Goal: Task Accomplishment & Management: Manage account settings

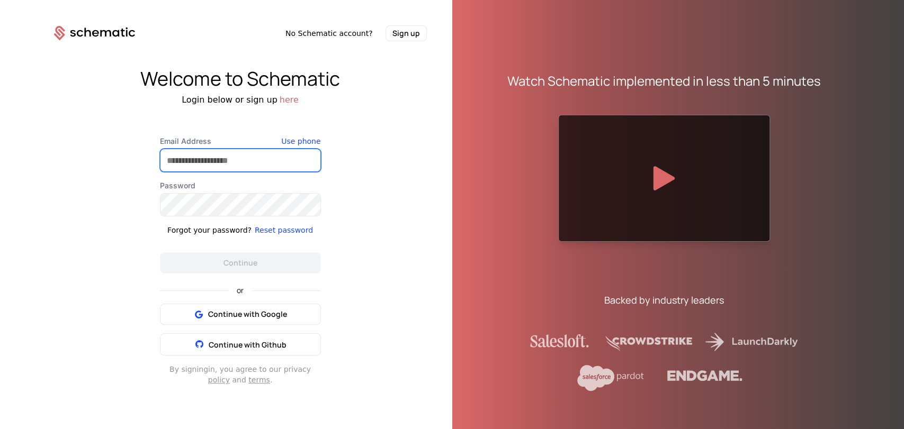
click at [284, 152] on input "Email Address" at bounding box center [240, 160] width 160 height 22
type input "**********"
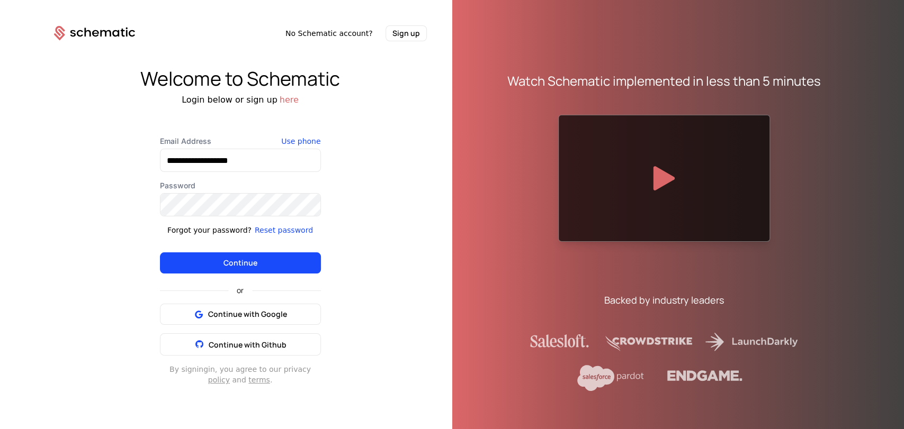
click at [250, 258] on button "Continue" at bounding box center [240, 263] width 161 height 21
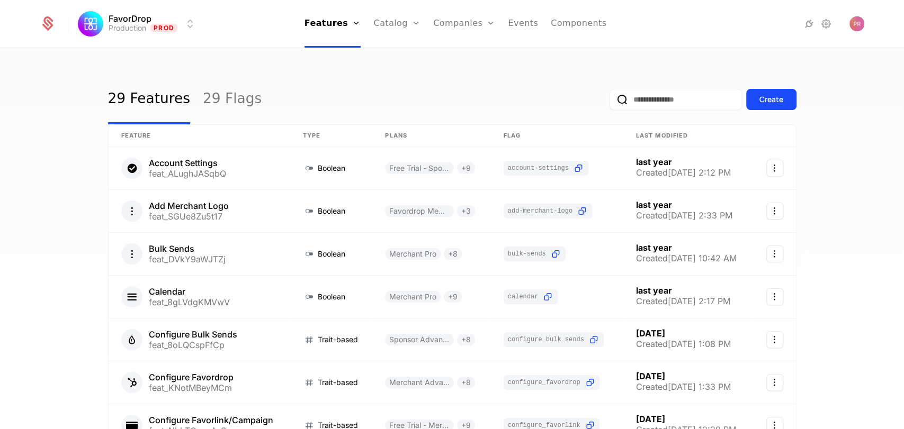
click at [448, 28] on link "Companies" at bounding box center [464, 24] width 62 height 48
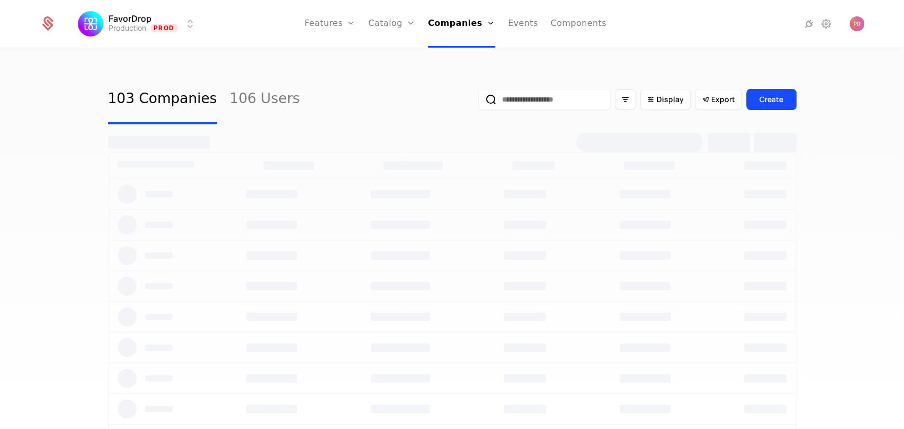
click at [513, 99] on input "email" at bounding box center [544, 99] width 132 height 21
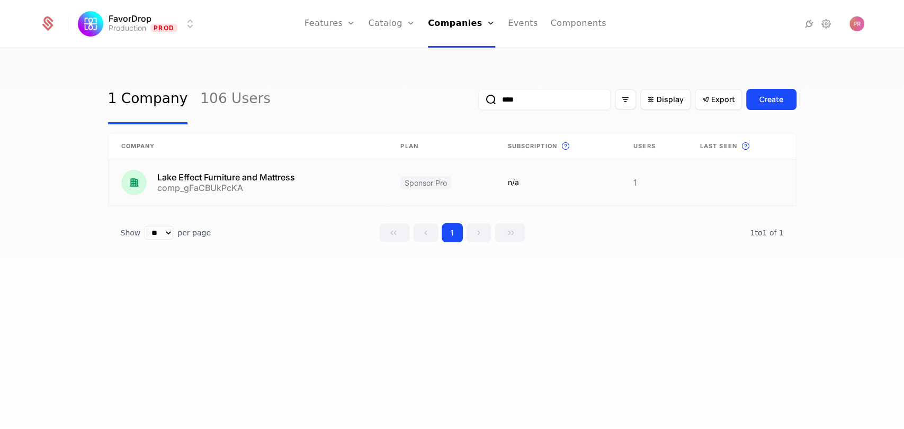
type input "****"
click at [347, 181] on link at bounding box center [249, 182] width 280 height 47
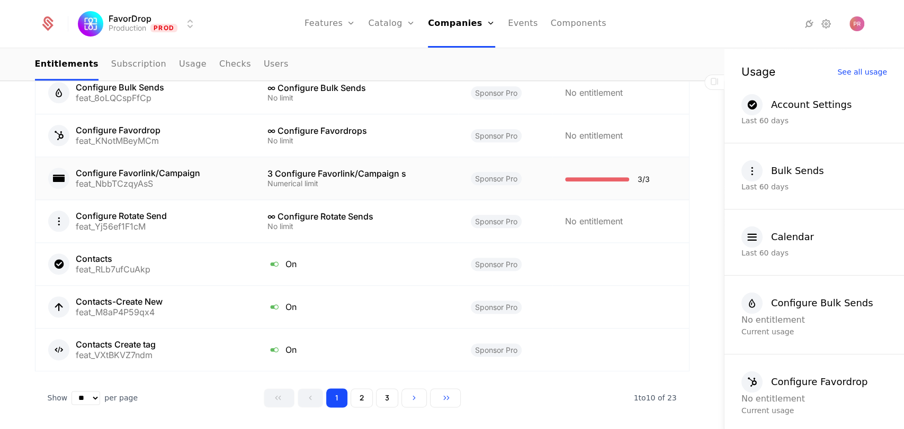
scroll to position [816, 0]
click at [399, 29] on link "Catalog" at bounding box center [391, 24] width 47 height 48
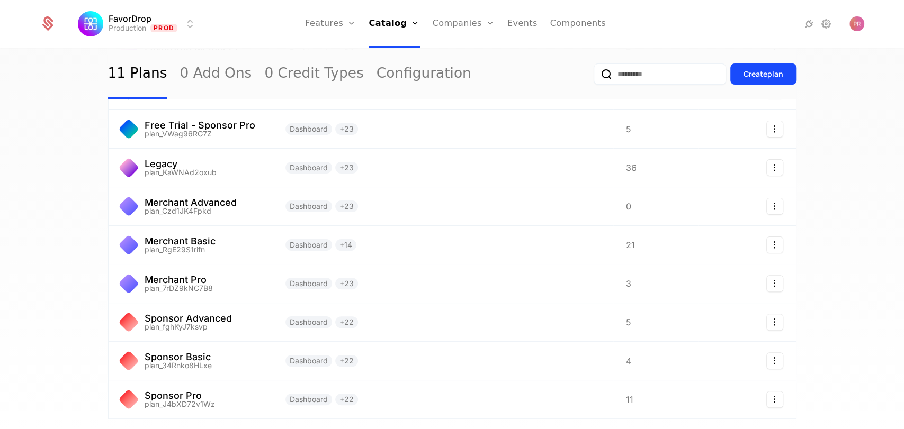
scroll to position [130, 0]
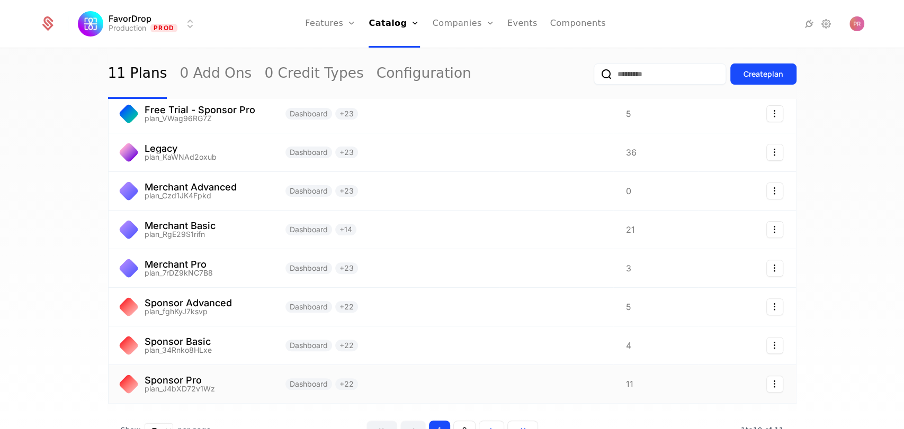
click at [197, 385] on link at bounding box center [191, 384] width 164 height 38
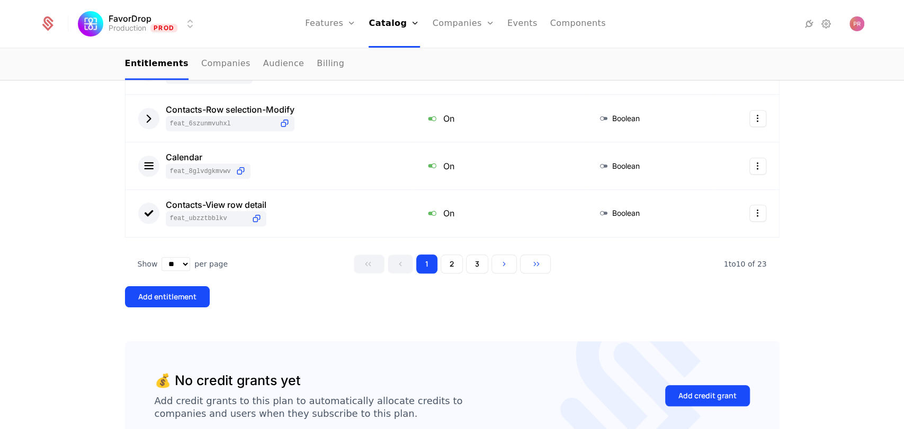
scroll to position [591, 0]
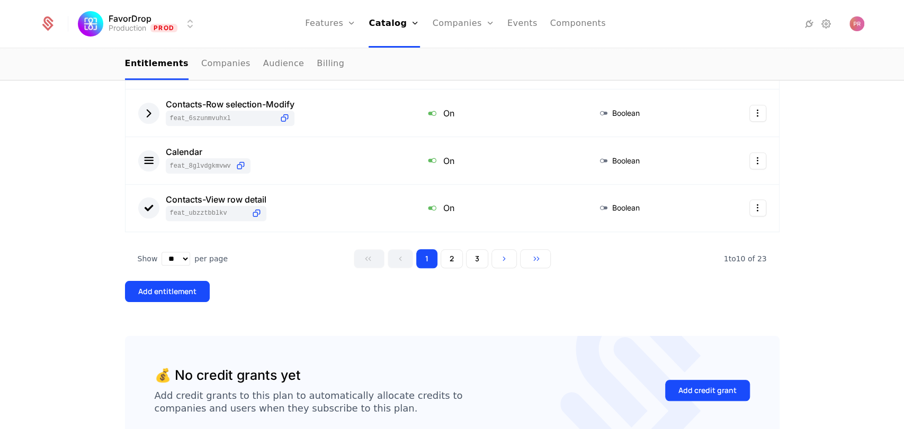
click at [445, 256] on button "2" at bounding box center [451, 258] width 22 height 19
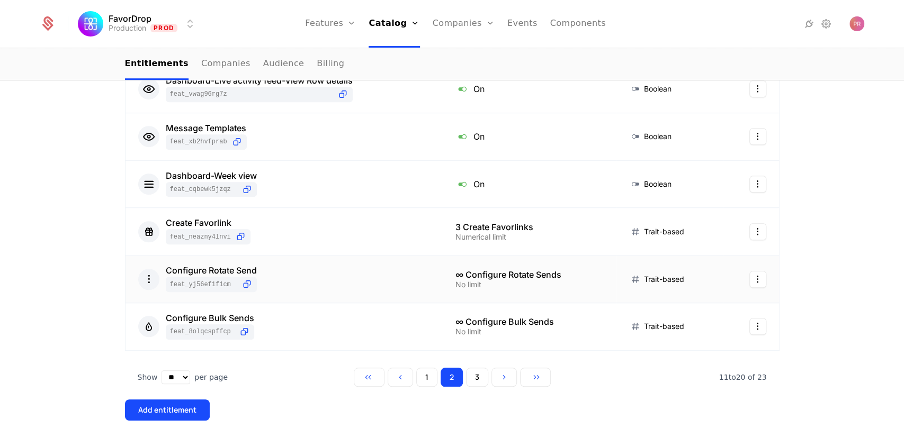
scroll to position [494, 0]
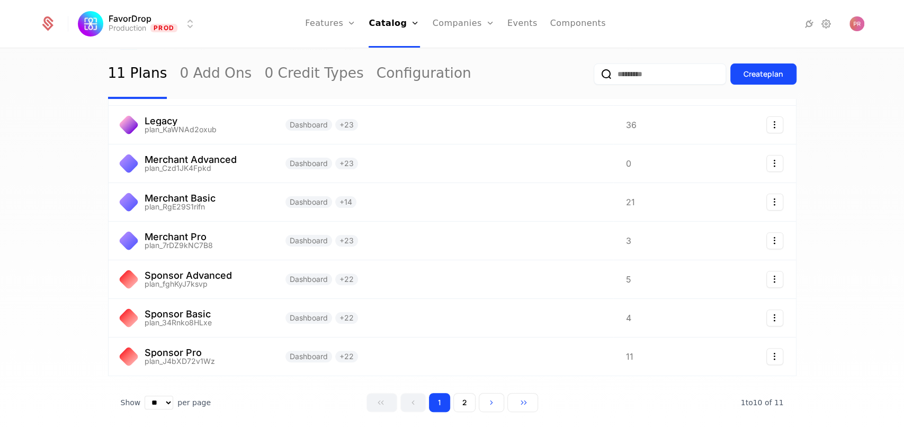
scroll to position [192, 0]
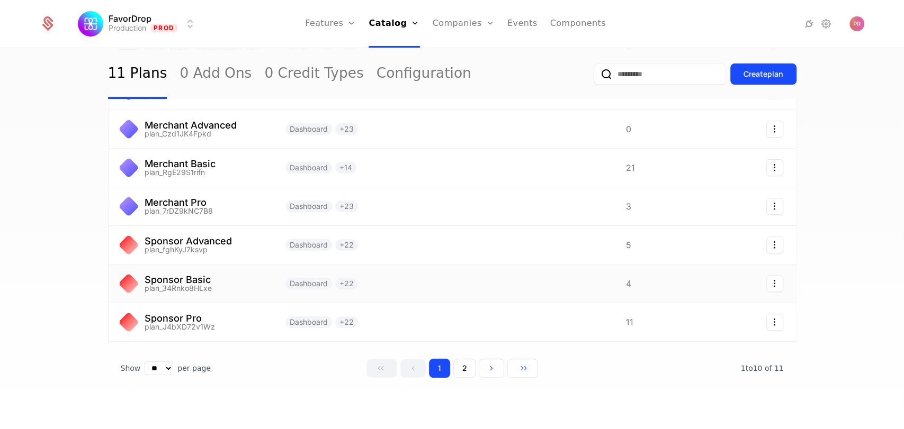
click at [209, 284] on link at bounding box center [191, 284] width 164 height 38
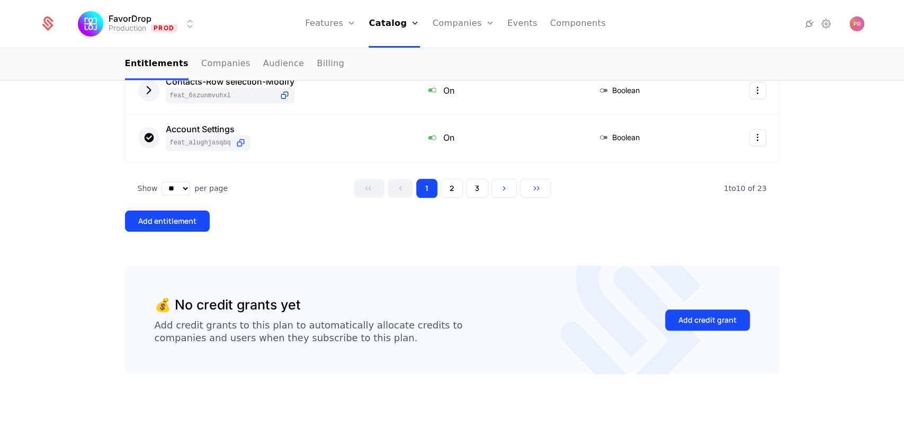
scroll to position [664, 0]
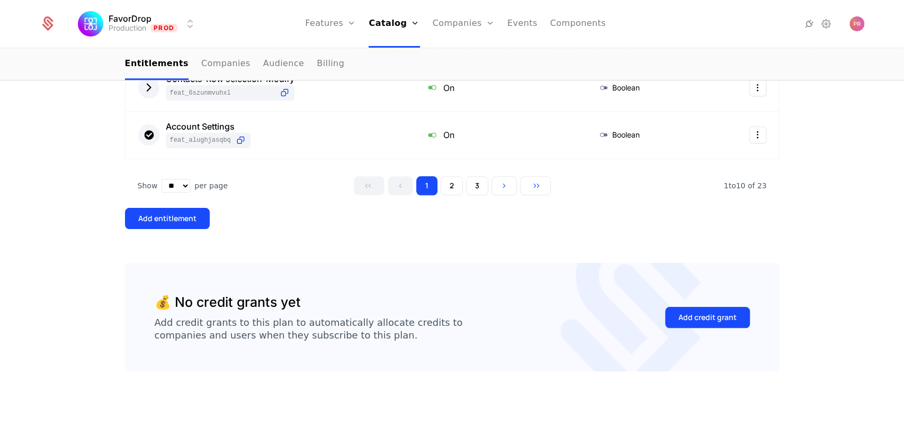
click at [446, 192] on button "2" at bounding box center [451, 185] width 22 height 19
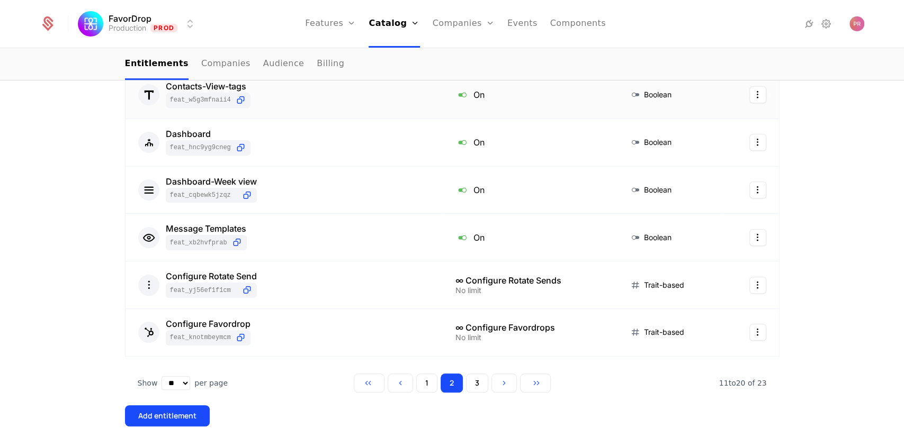
scroll to position [478, 0]
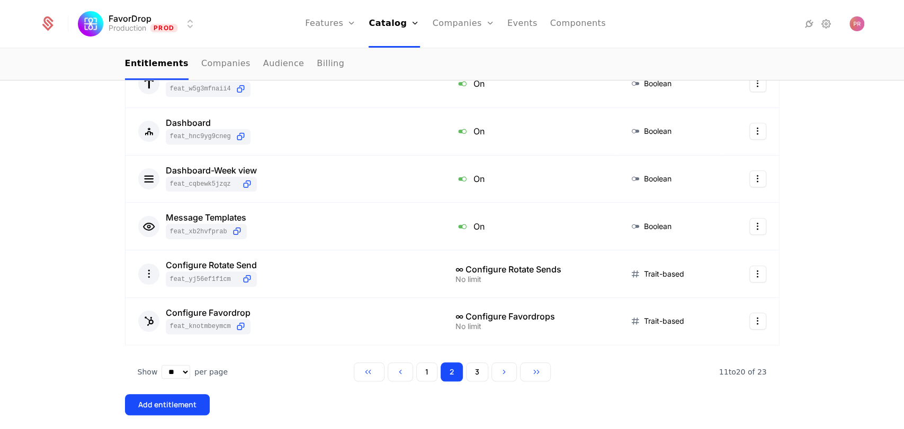
click at [466, 370] on button "3" at bounding box center [477, 372] width 22 height 19
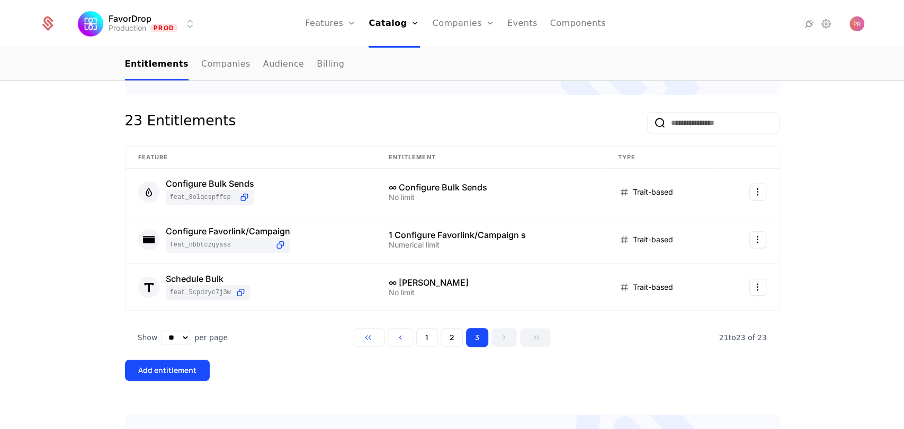
scroll to position [178, 0]
click at [670, 129] on input "email" at bounding box center [713, 123] width 132 height 21
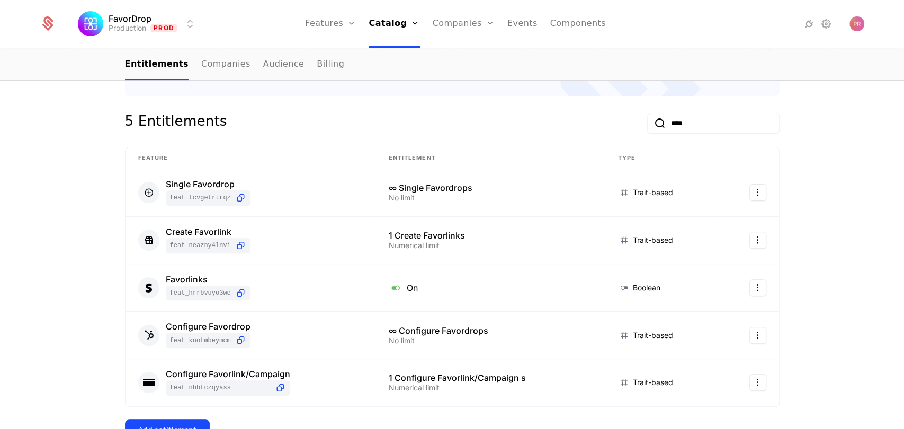
type input "****"
click at [453, 25] on link "Companies" at bounding box center [464, 24] width 62 height 48
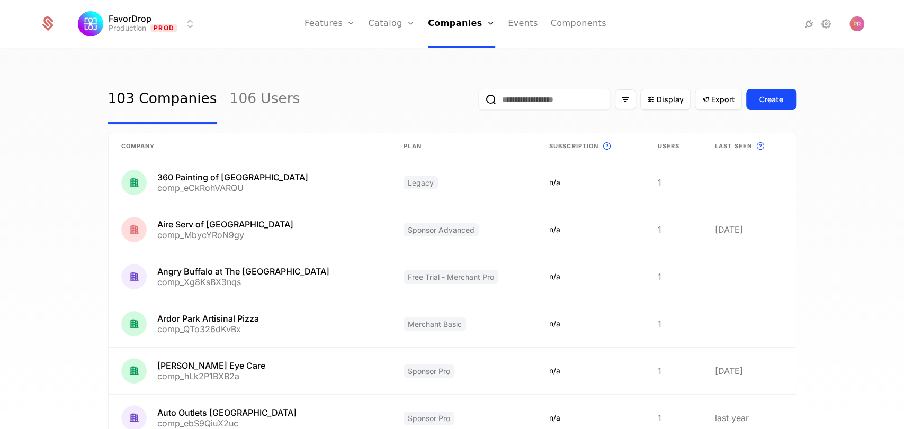
click at [563, 98] on input "email" at bounding box center [544, 99] width 132 height 21
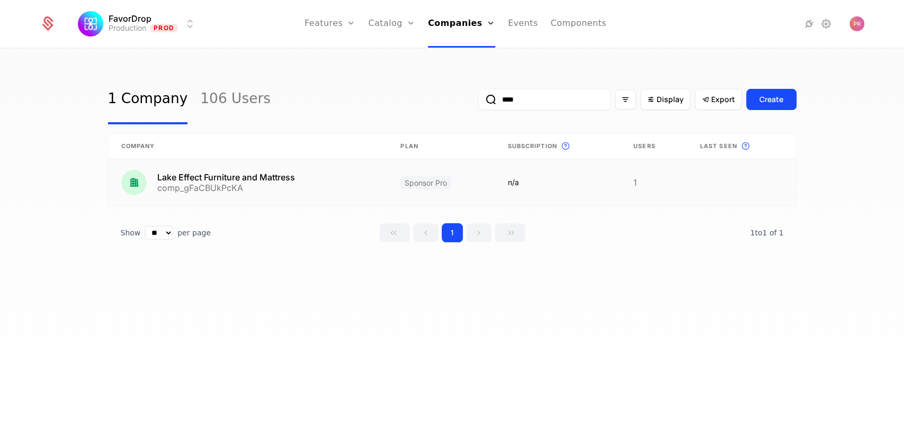
type input "****"
click at [319, 163] on link at bounding box center [249, 182] width 280 height 47
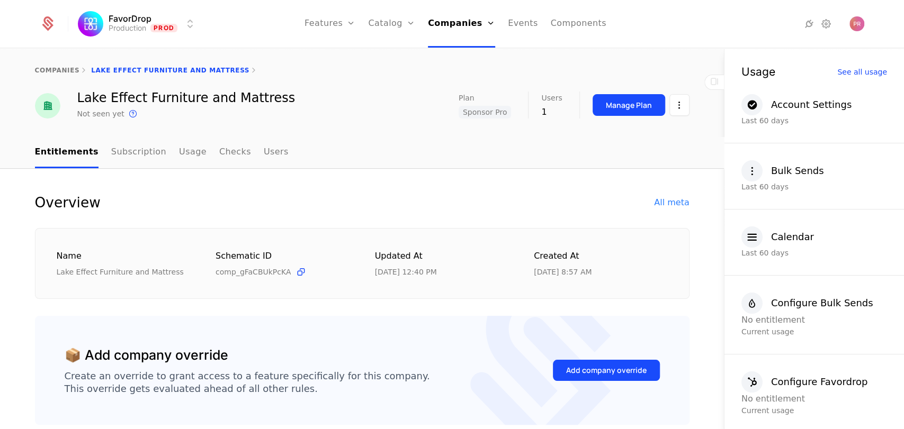
click at [179, 147] on link "Usage" at bounding box center [193, 152] width 28 height 31
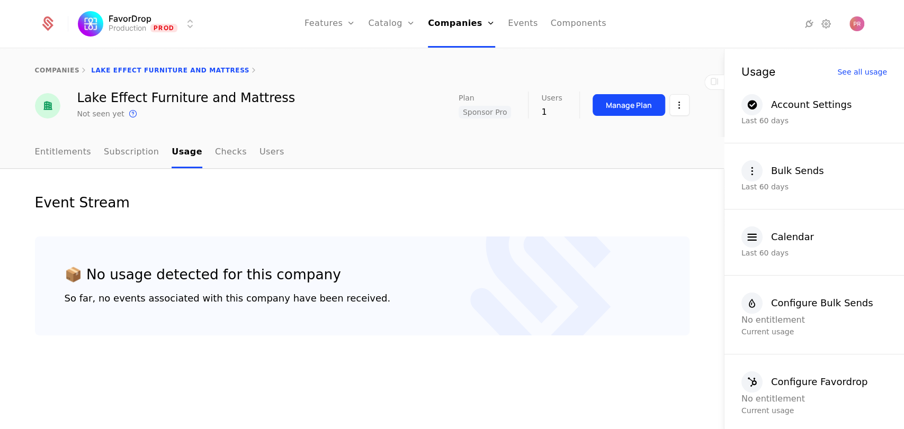
click at [74, 150] on link "Entitlements" at bounding box center [63, 152] width 57 height 31
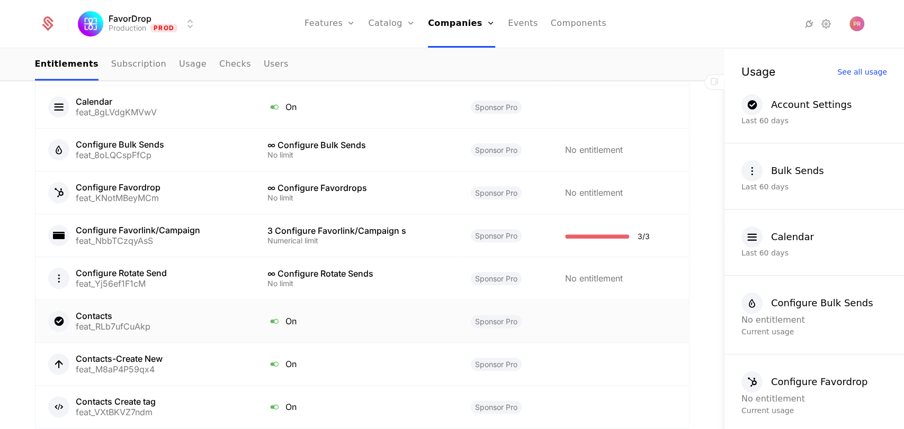
scroll to position [852, 0]
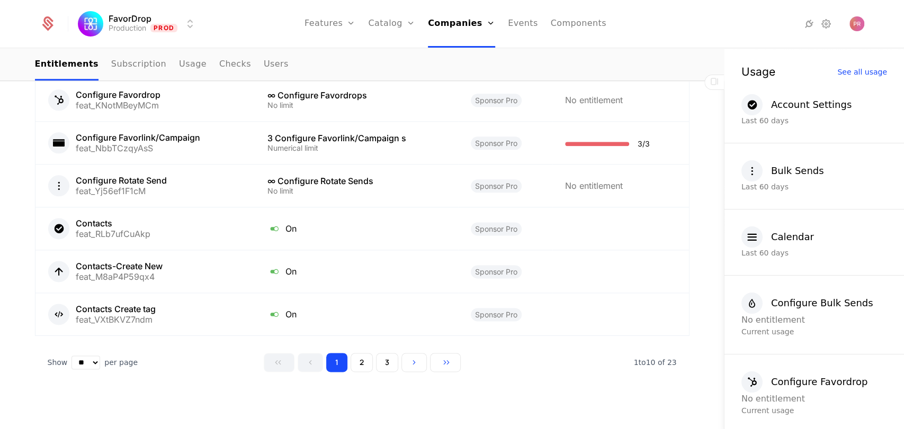
click at [356, 355] on button "2" at bounding box center [361, 362] width 22 height 19
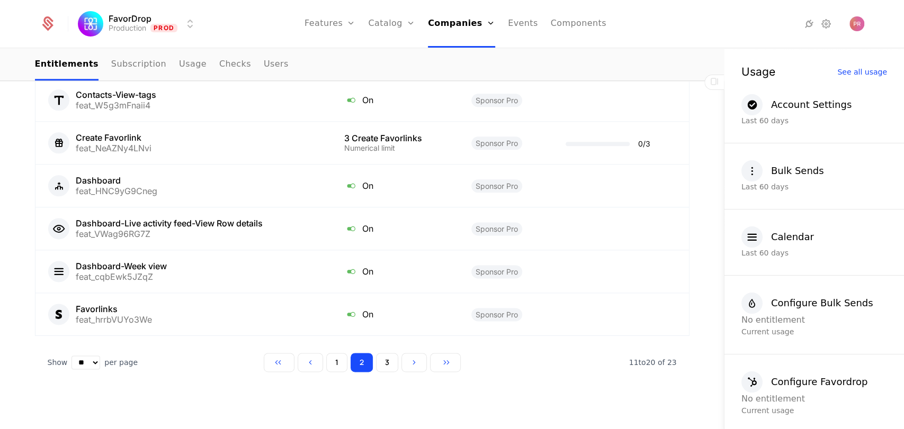
click at [332, 359] on button "1" at bounding box center [336, 362] width 21 height 19
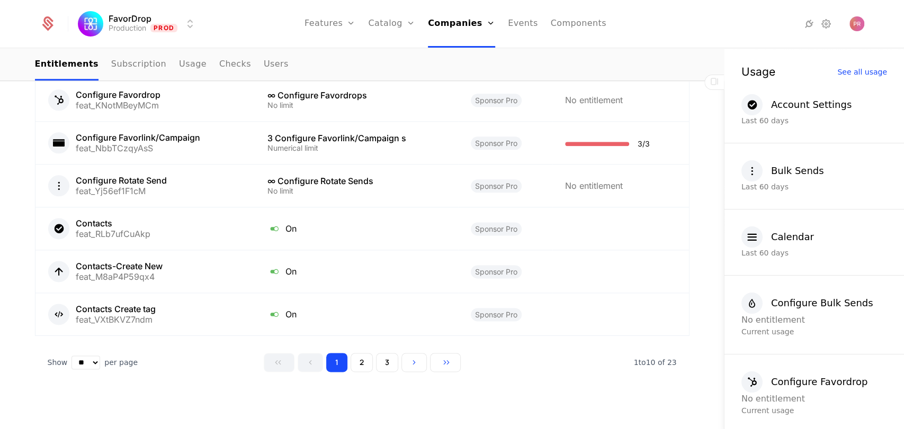
click at [361, 363] on button "2" at bounding box center [361, 362] width 22 height 19
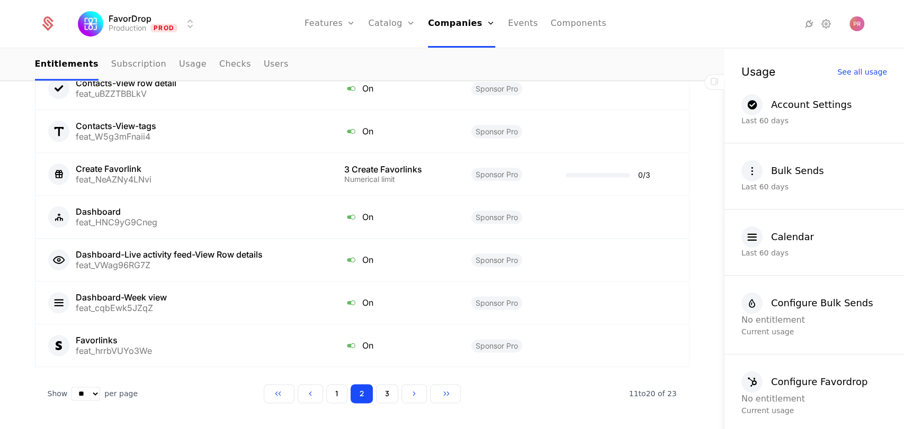
scroll to position [821, 0]
click at [337, 392] on button "1" at bounding box center [336, 393] width 21 height 19
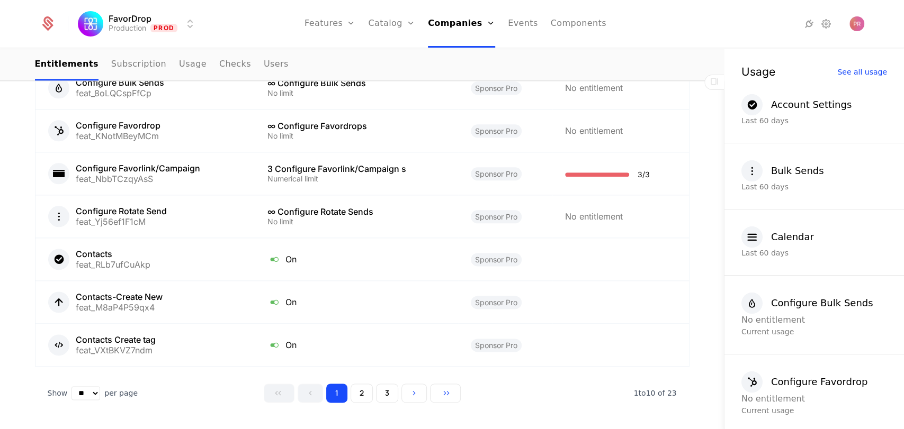
click at [360, 397] on button "2" at bounding box center [361, 393] width 22 height 19
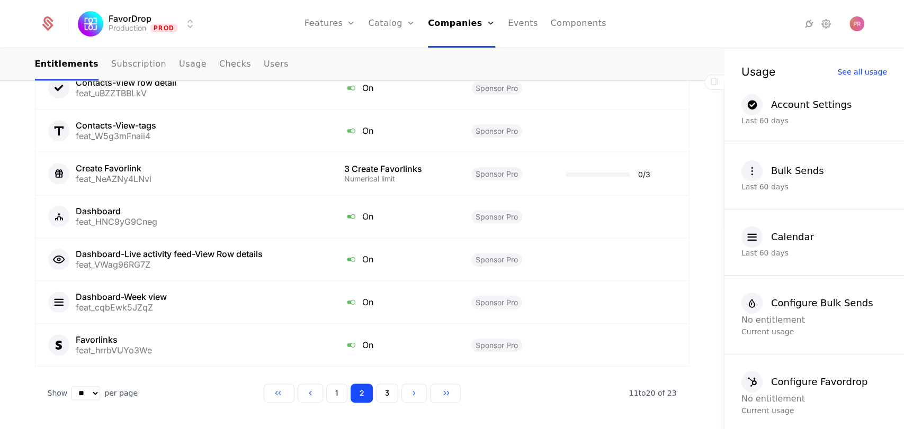
click at [334, 396] on button "1" at bounding box center [336, 393] width 21 height 19
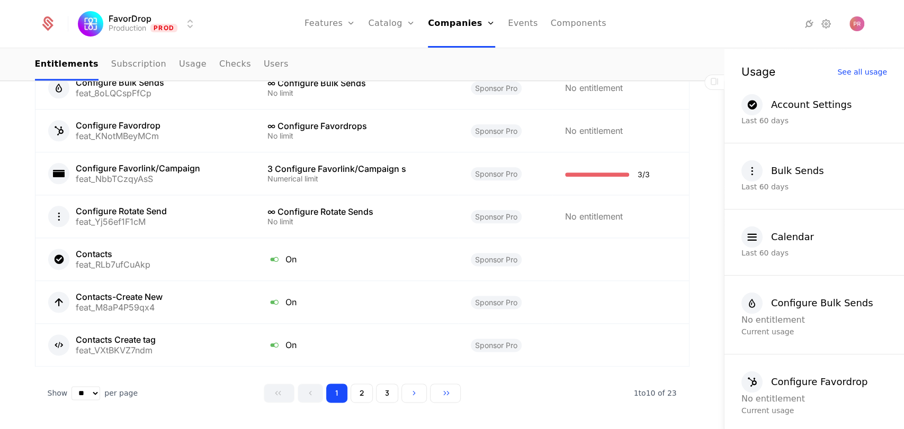
click at [334, 26] on link "Features" at bounding box center [329, 24] width 51 height 48
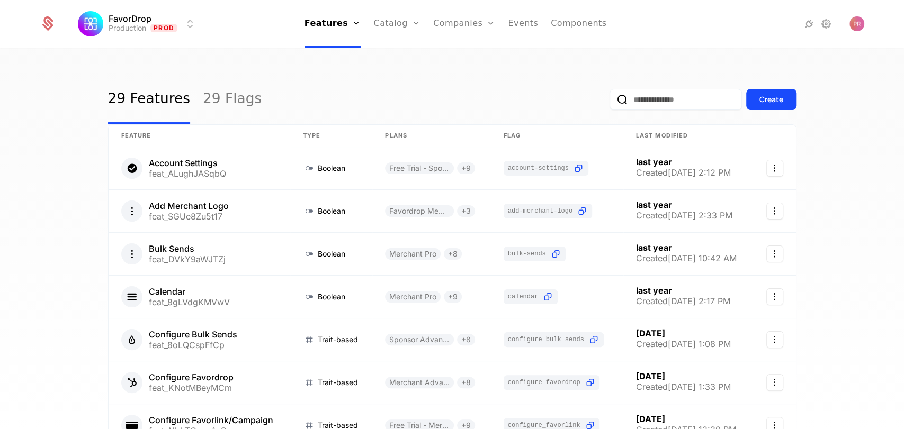
click at [648, 95] on input "email" at bounding box center [675, 99] width 132 height 21
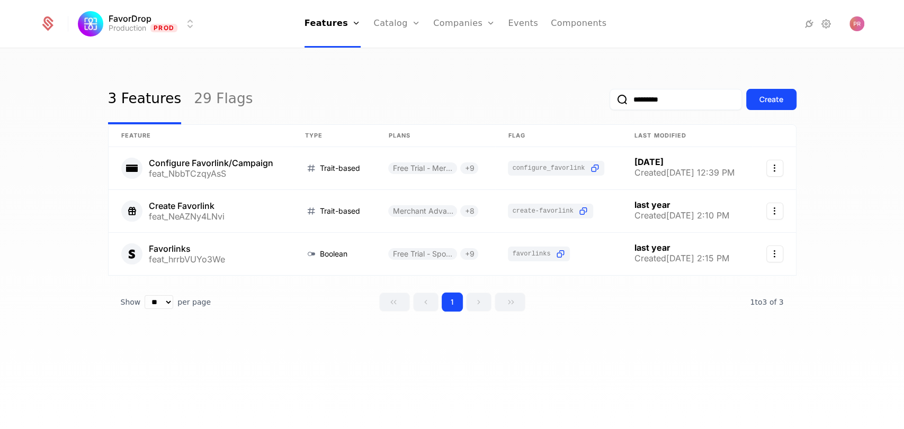
type input "*********"
click at [276, 350] on div "3 Features 29 Flags ********* Create Feature Type Plans Flag Last Modified Conf…" at bounding box center [452, 242] width 904 height 386
click at [270, 179] on link at bounding box center [201, 168] width 184 height 42
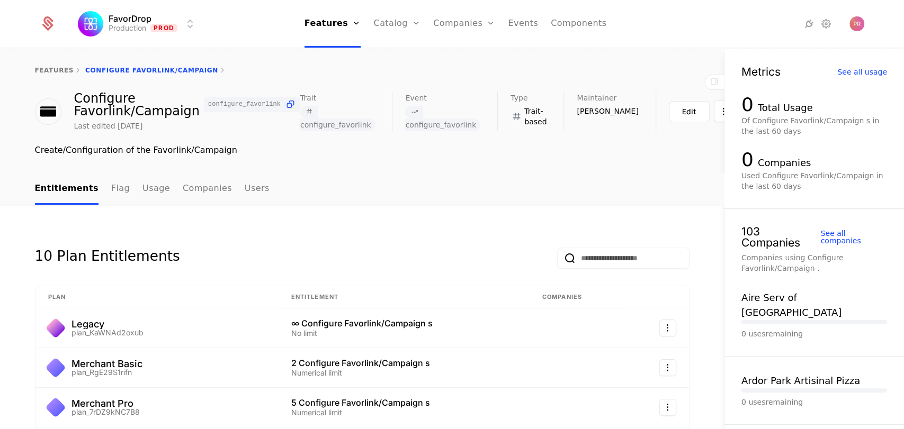
click at [183, 184] on link "Companies" at bounding box center [207, 189] width 49 height 31
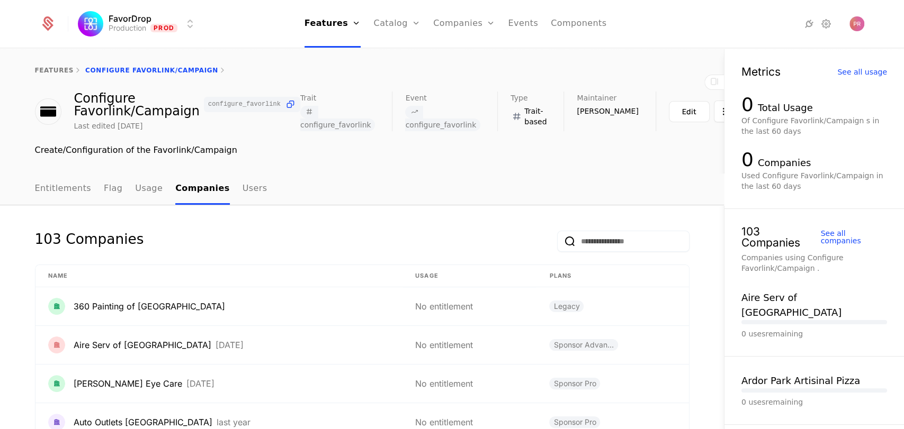
click at [599, 249] on input "email" at bounding box center [623, 241] width 132 height 21
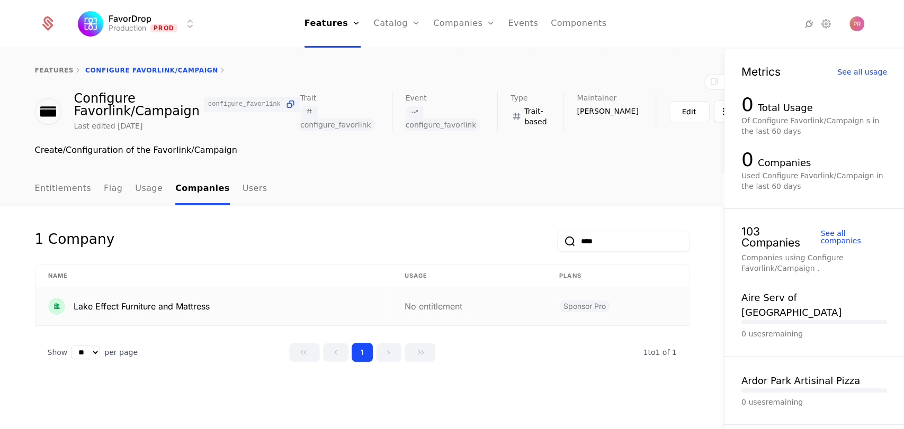
type input "****"
click at [328, 311] on div "Lake Effect Furniture and Mattress" at bounding box center [213, 306] width 331 height 17
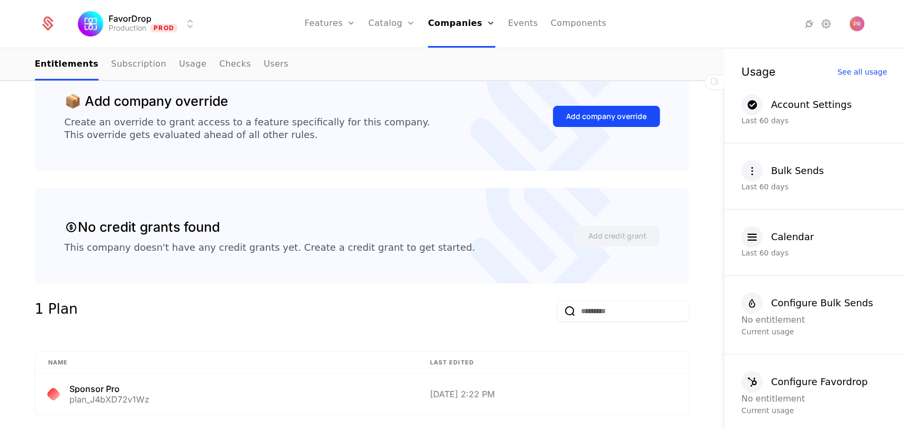
scroll to position [256, 0]
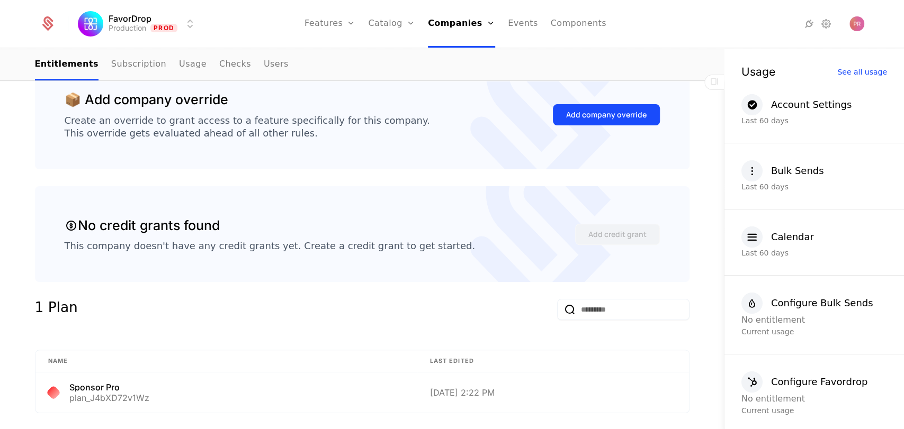
click at [587, 305] on input "email" at bounding box center [623, 309] width 132 height 21
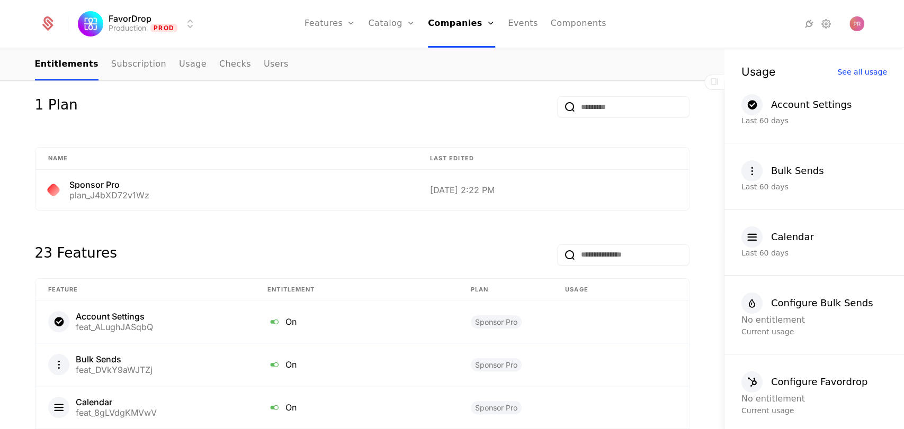
scroll to position [458, 0]
click at [591, 251] on input "email" at bounding box center [623, 255] width 132 height 21
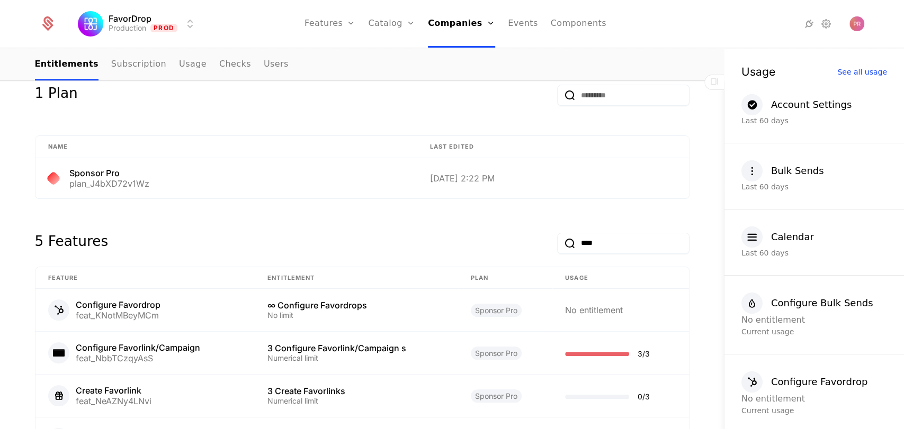
scroll to position [470, 0]
type input "****"
click at [368, 355] on div "Numerical limit" at bounding box center [356, 358] width 178 height 7
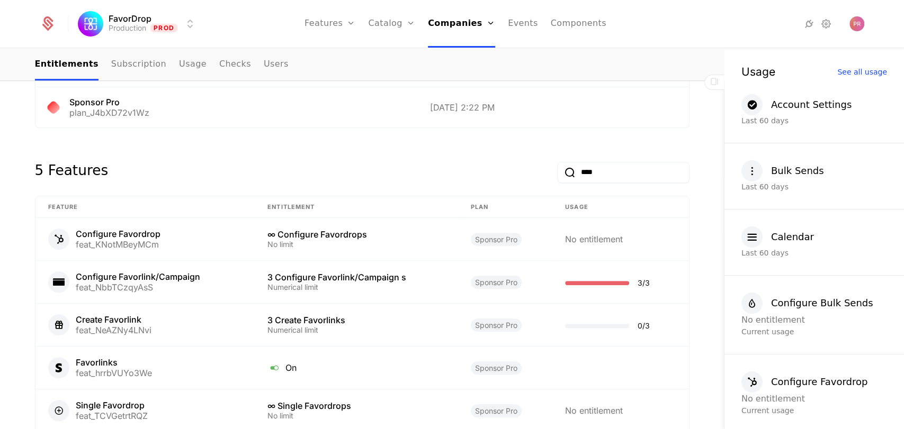
scroll to position [557, 0]
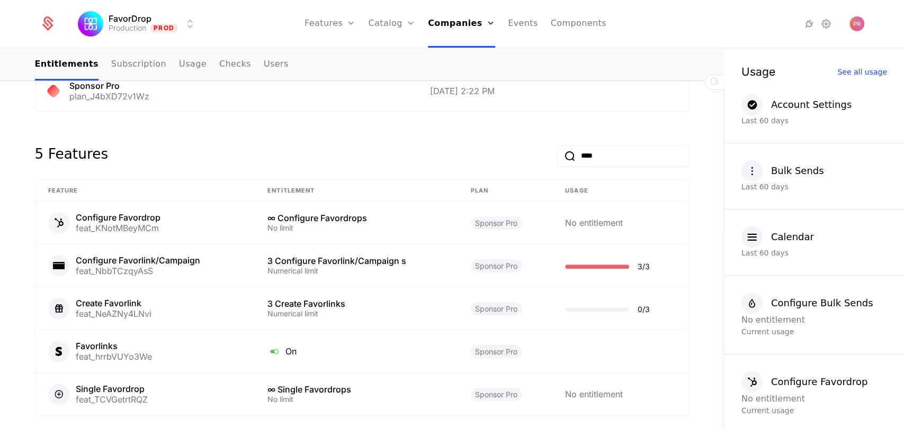
click at [408, 26] on link "Catalog" at bounding box center [391, 24] width 47 height 48
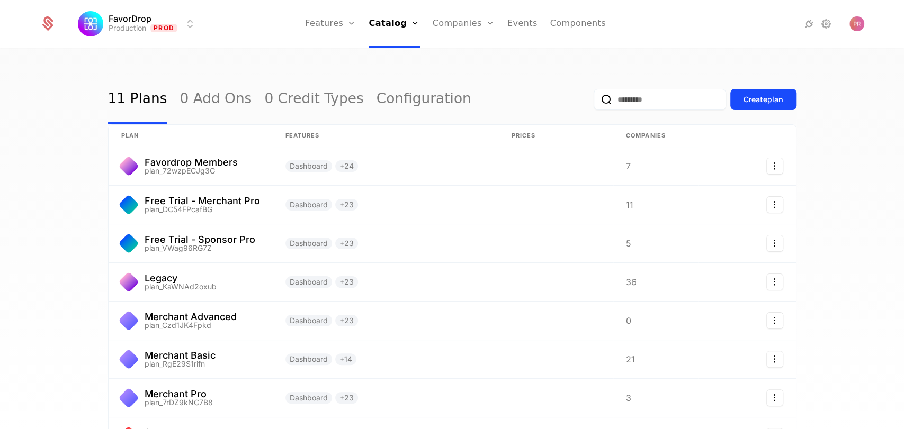
click at [403, 52] on link "Plans" at bounding box center [408, 52] width 55 height 8
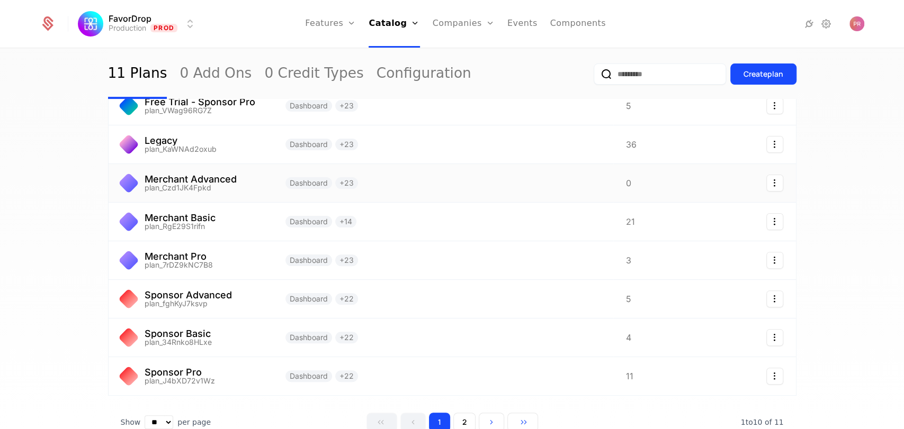
scroll to position [138, 0]
click at [417, 299] on link at bounding box center [386, 299] width 226 height 38
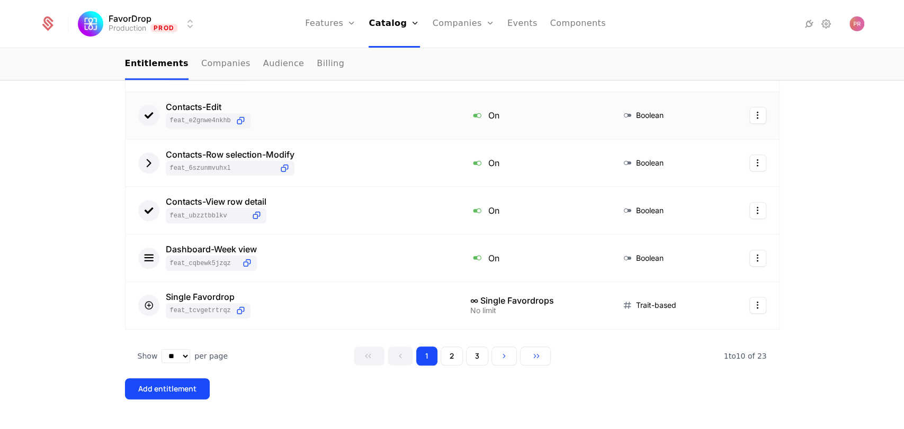
scroll to position [511, 0]
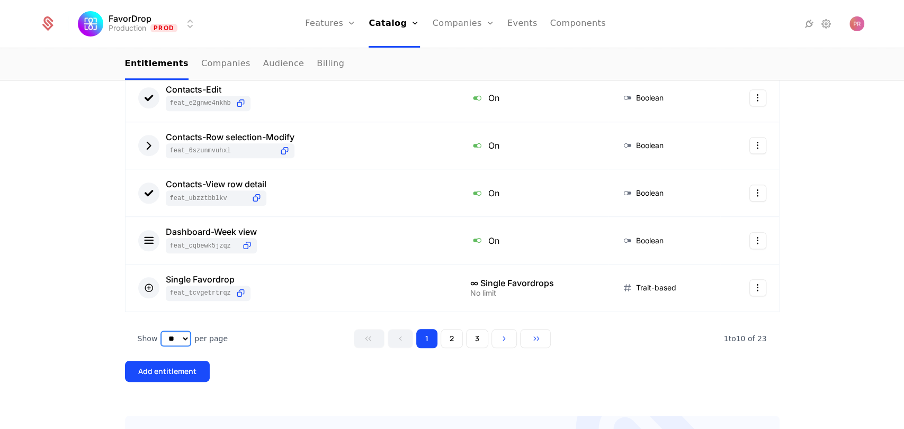
click at [182, 340] on select "** ** ** *** ***" at bounding box center [175, 339] width 29 height 14
click at [161, 332] on select "** ** ** *** ***" at bounding box center [175, 339] width 29 height 14
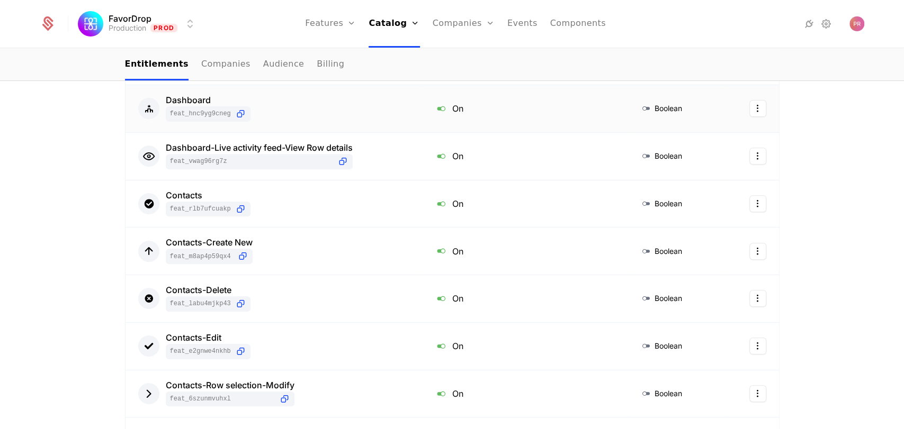
scroll to position [0, 0]
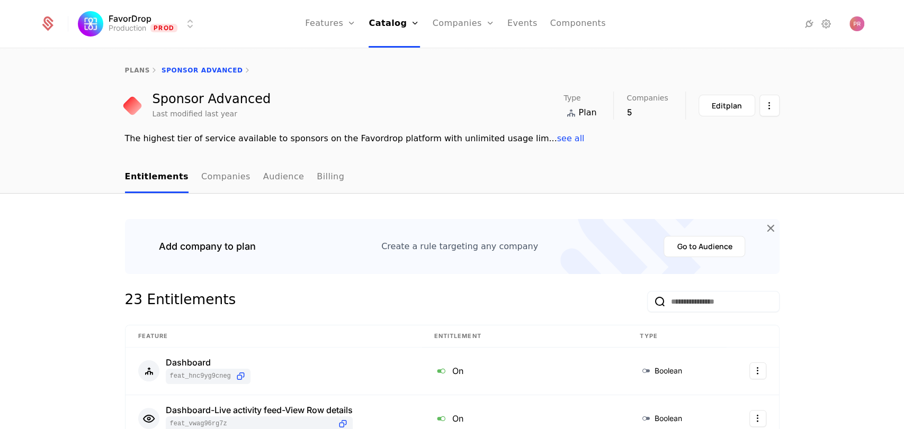
click at [684, 304] on input "email" at bounding box center [713, 301] width 132 height 21
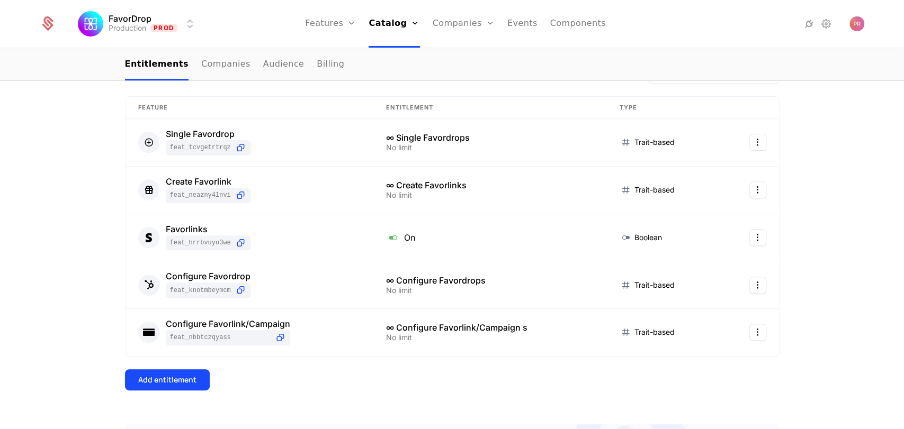
scroll to position [236, 0]
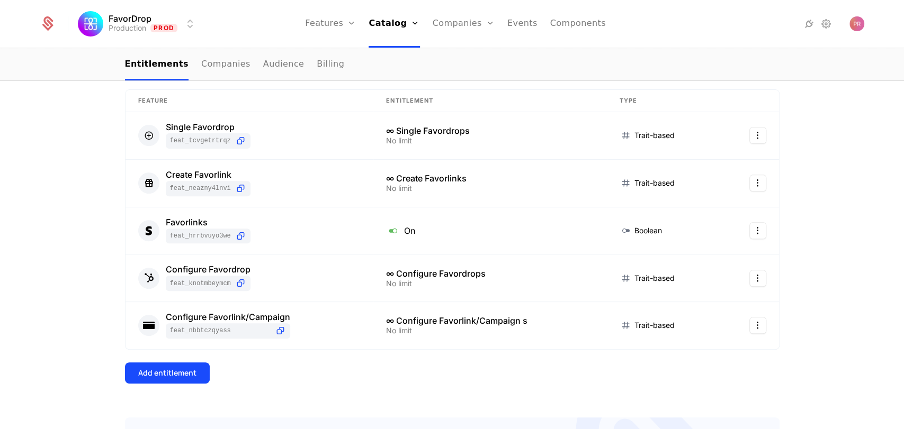
type input "*****"
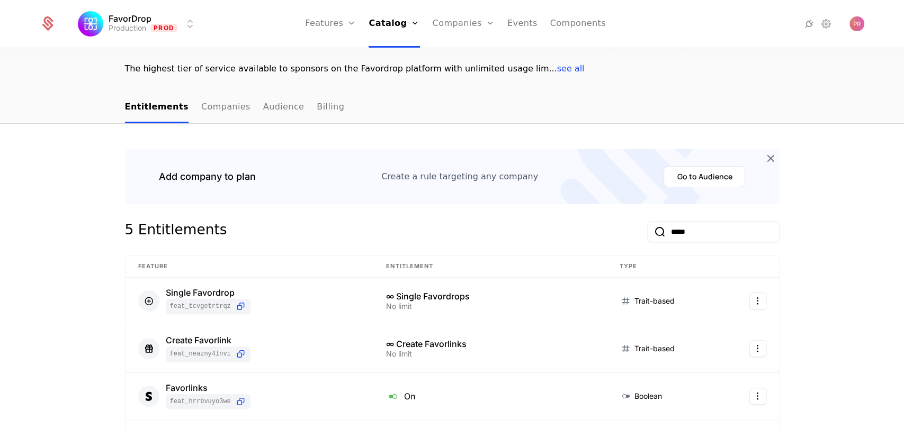
scroll to position [0, 0]
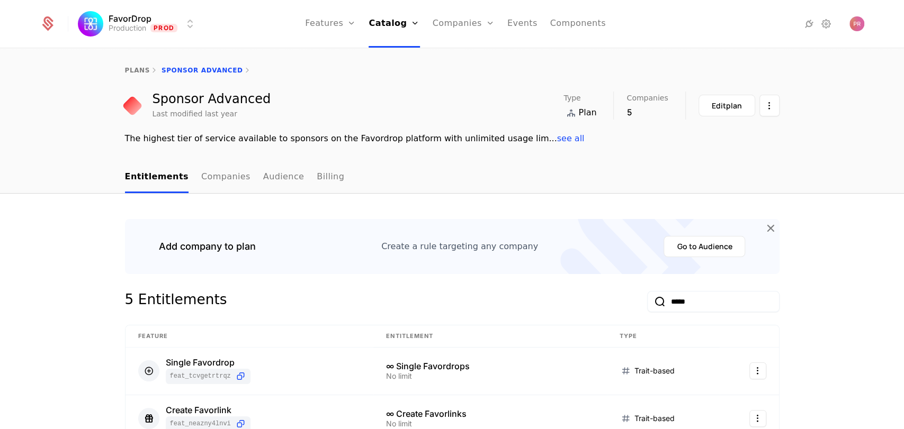
click at [445, 23] on link "Companies" at bounding box center [464, 24] width 62 height 48
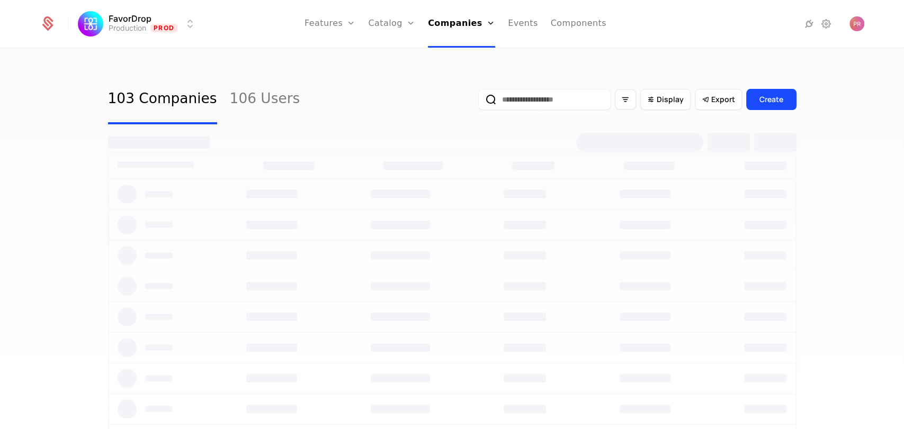
click at [475, 55] on link "Companies" at bounding box center [464, 52] width 49 height 8
click at [529, 99] on input "email" at bounding box center [544, 99] width 132 height 21
type input "****"
click at [451, 28] on link "Companies" at bounding box center [461, 24] width 67 height 48
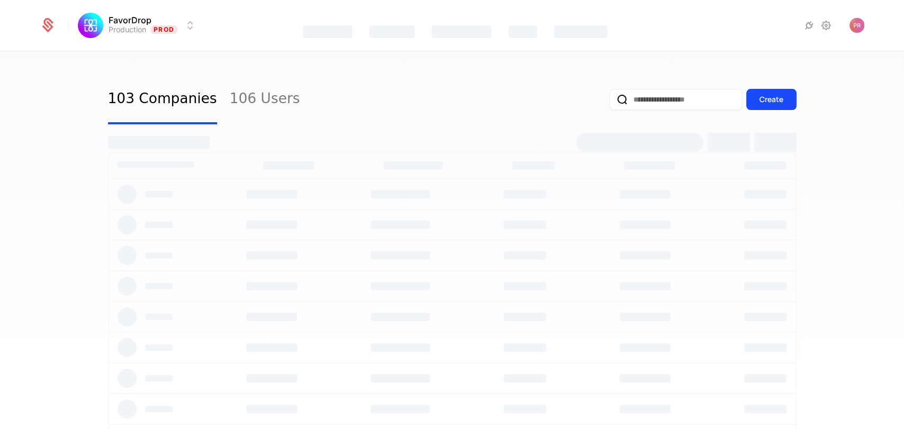
select select "**"
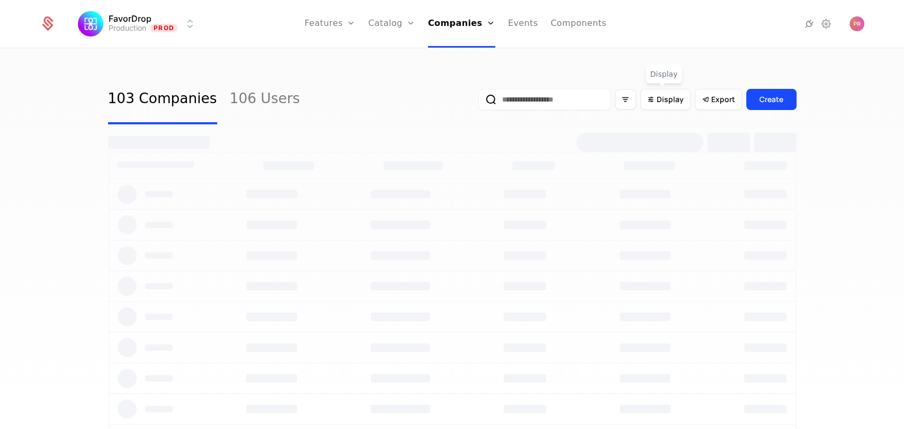
select select "**"
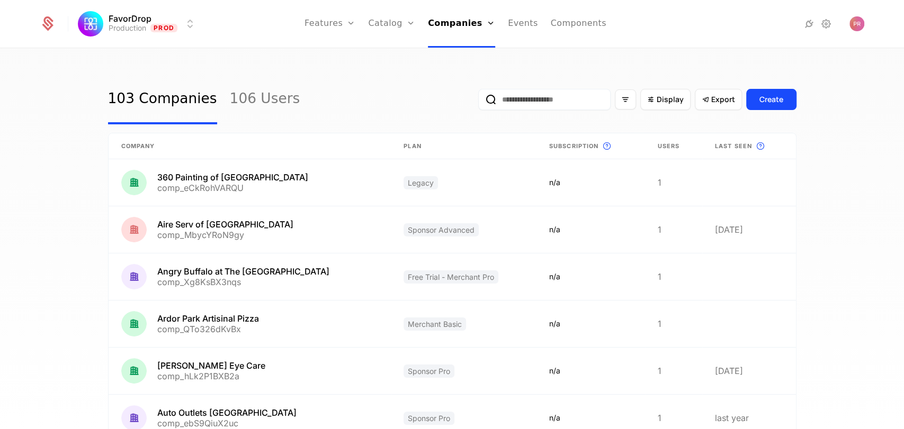
click at [542, 94] on input "email" at bounding box center [544, 99] width 132 height 21
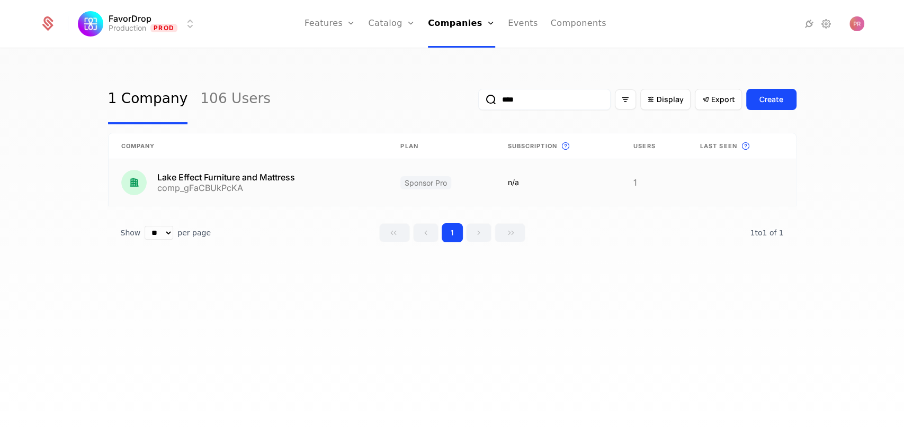
type input "****"
click at [349, 169] on link at bounding box center [249, 182] width 280 height 47
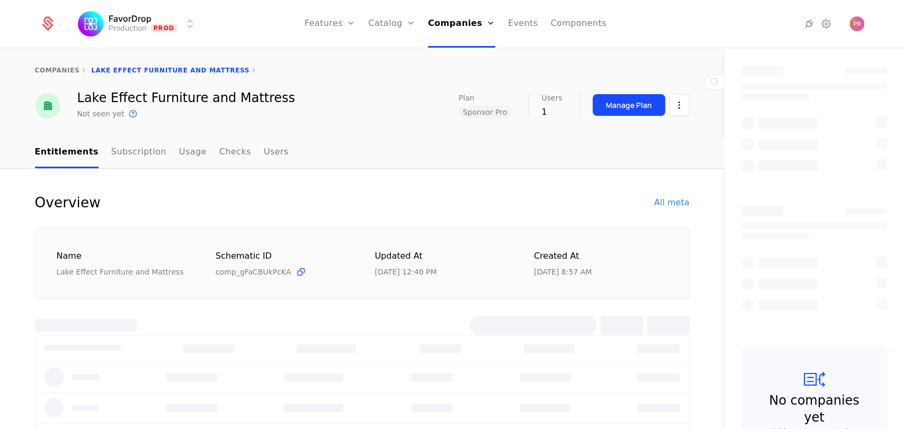
select select "**"
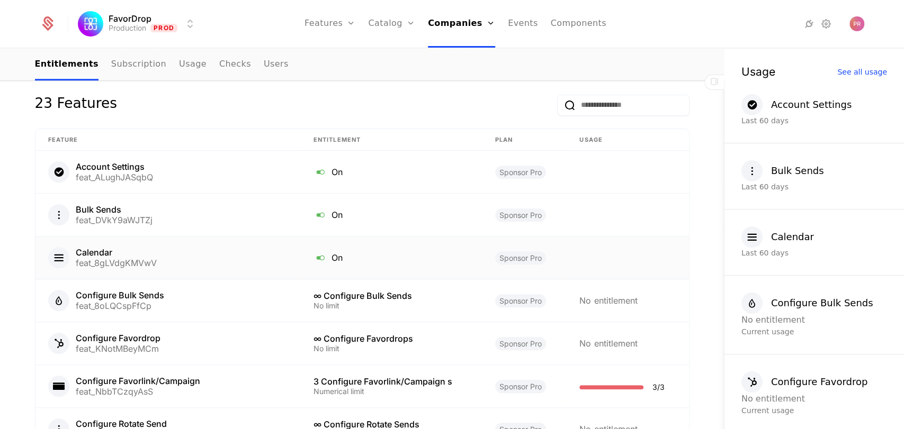
scroll to position [626, 0]
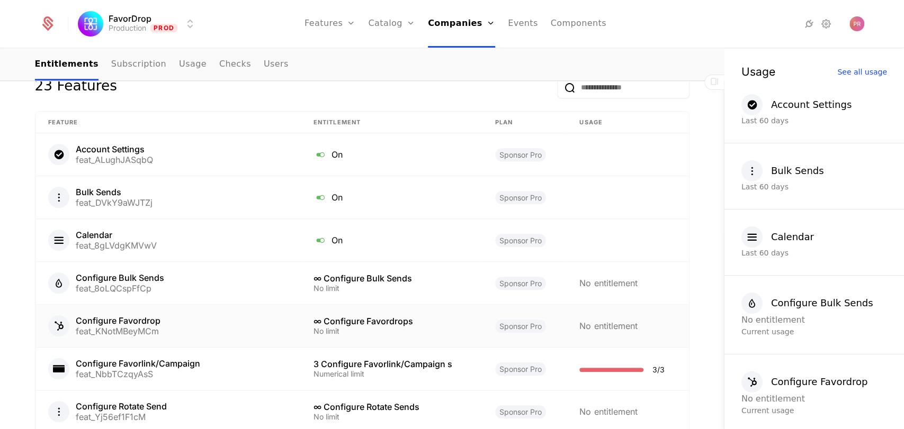
click at [152, 341] on td "Configure Favordrop feat_KNotMBeyMCm" at bounding box center [167, 326] width 265 height 43
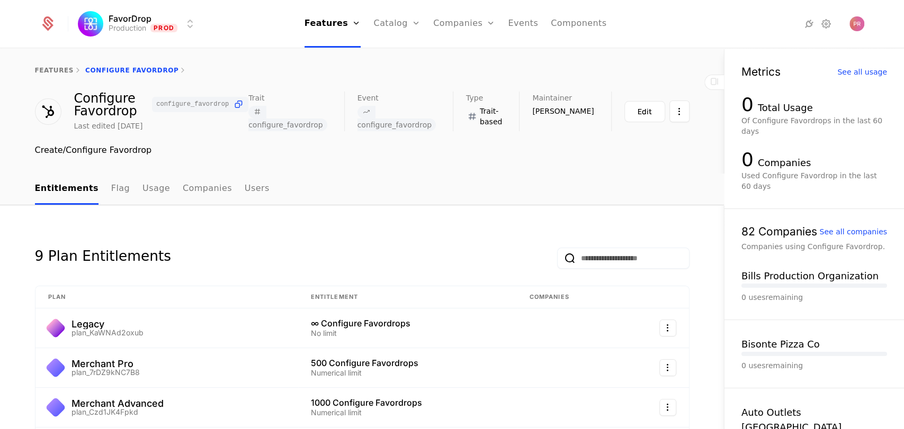
select select "**"
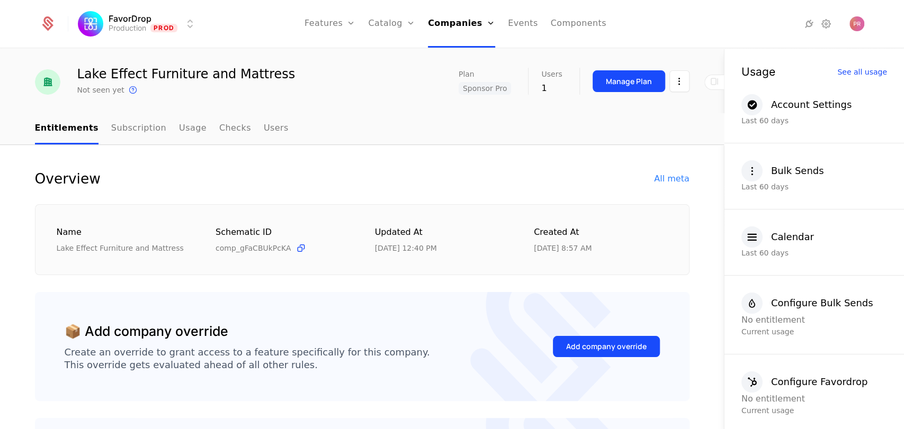
scroll to position [25, 0]
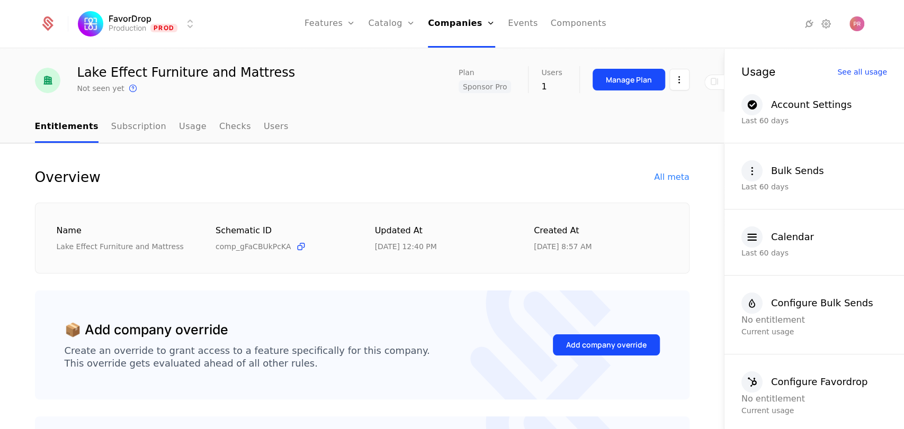
click at [602, 335] on button "Add company override" at bounding box center [606, 345] width 107 height 21
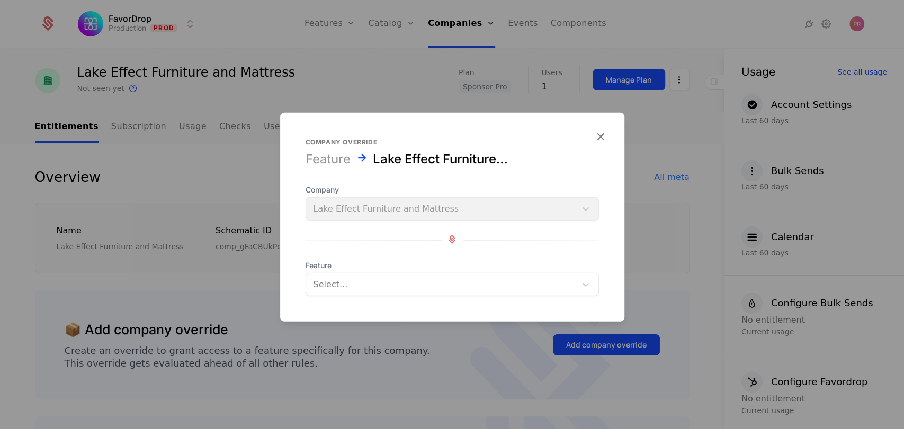
click at [499, 281] on div at bounding box center [440, 284] width 255 height 15
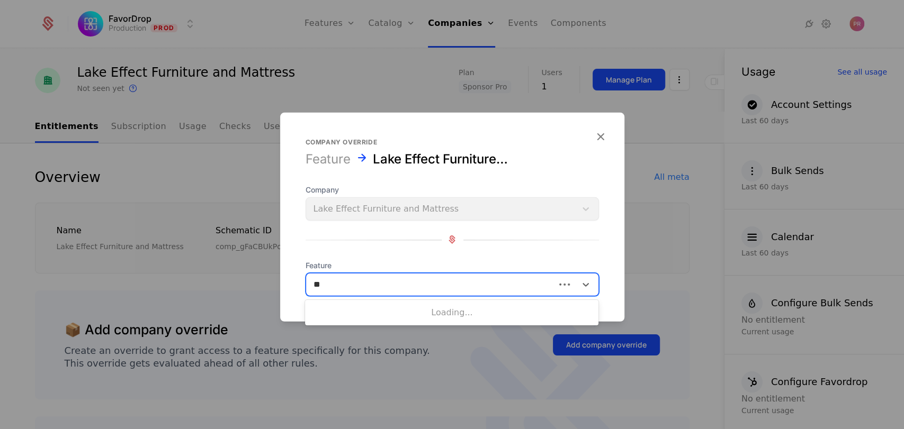
type input "***"
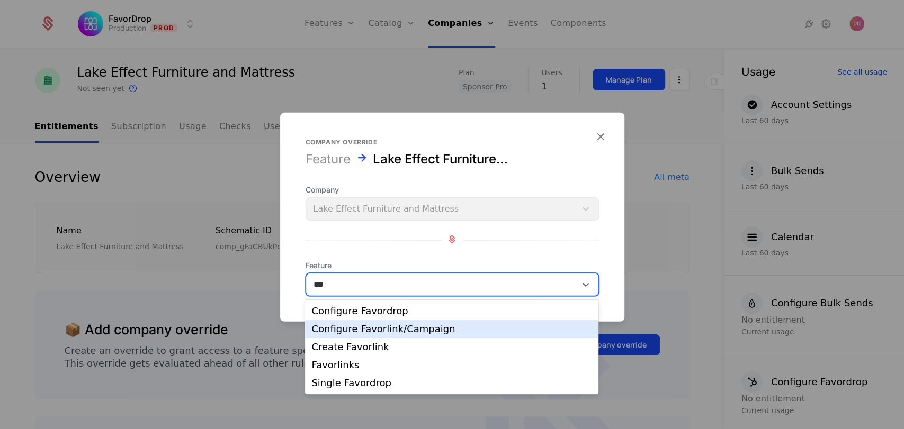
click at [476, 333] on div "Configure Favorlink/Campaign" at bounding box center [451, 330] width 281 height 10
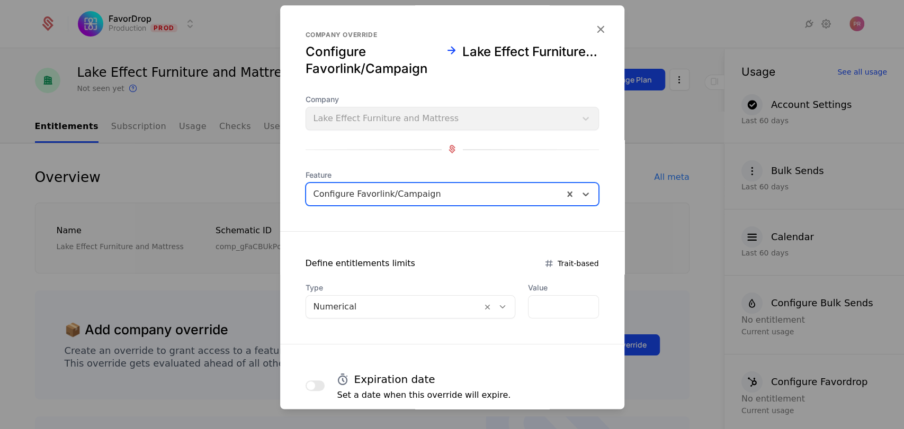
click at [463, 244] on form "Company override Configure Favorlink/Campaign Lake Effect Furniture and Mattres…" at bounding box center [452, 308] width 344 height 606
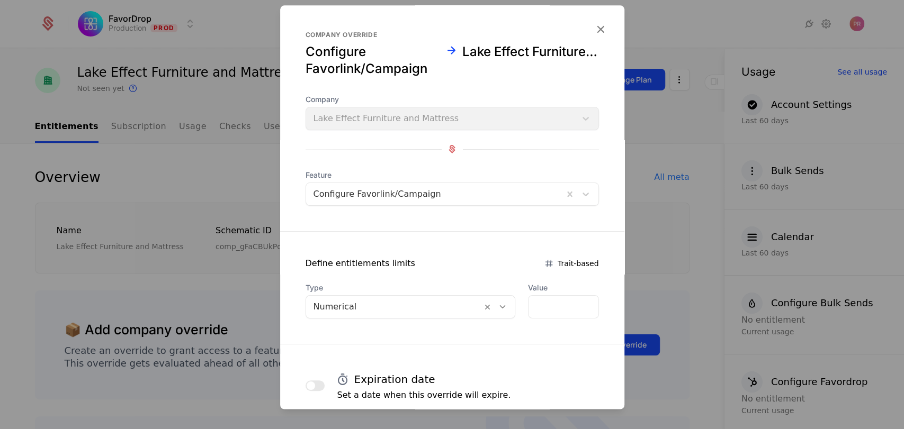
click at [498, 310] on icon at bounding box center [503, 307] width 10 height 10
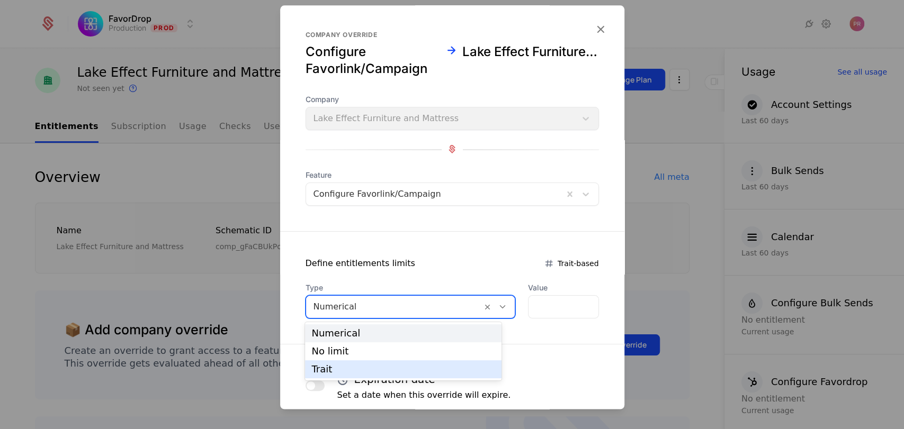
click at [385, 365] on div "Trait" at bounding box center [403, 370] width 184 height 10
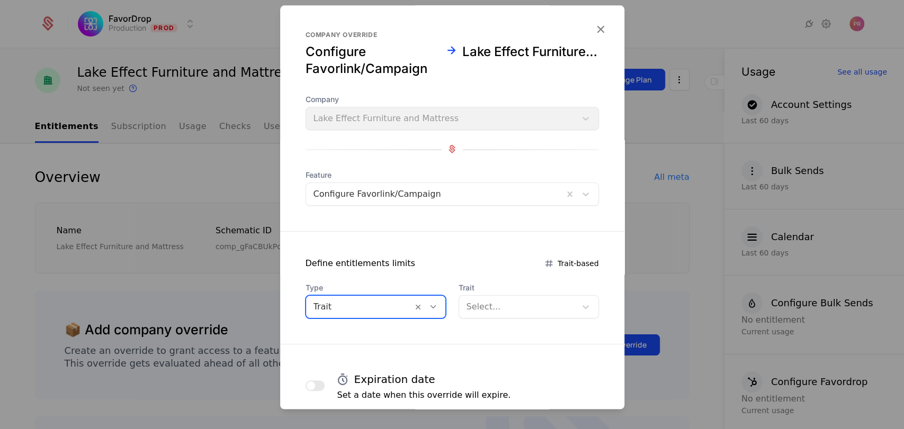
click at [529, 308] on div at bounding box center [517, 307] width 102 height 15
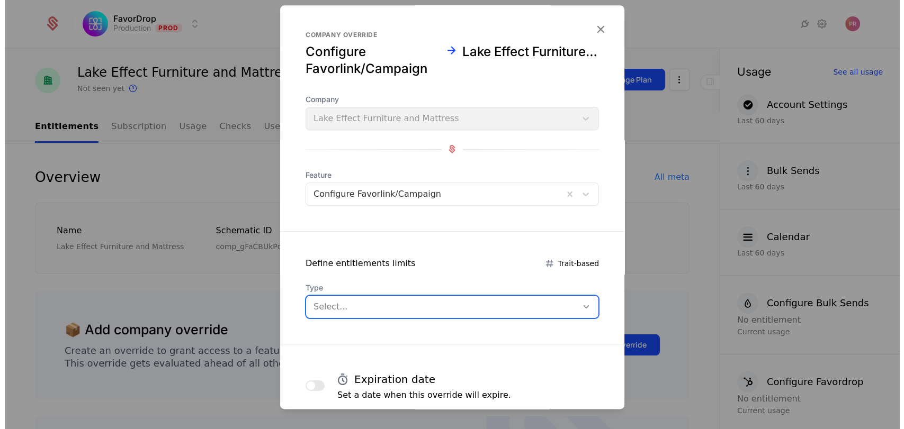
scroll to position [0, 0]
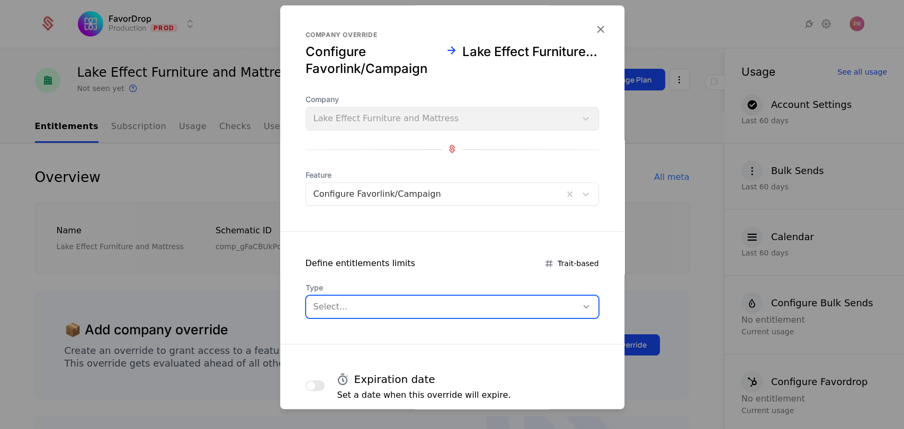
click at [581, 307] on icon at bounding box center [586, 307] width 10 height 10
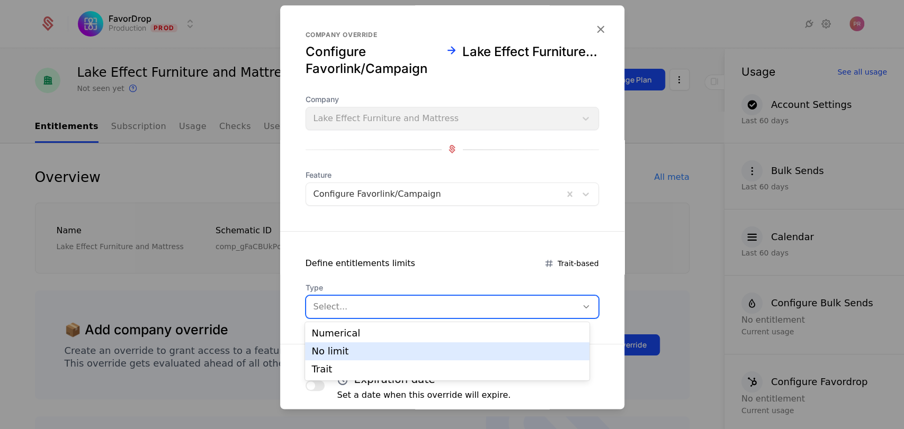
click at [416, 352] on div "No limit" at bounding box center [447, 352] width 272 height 10
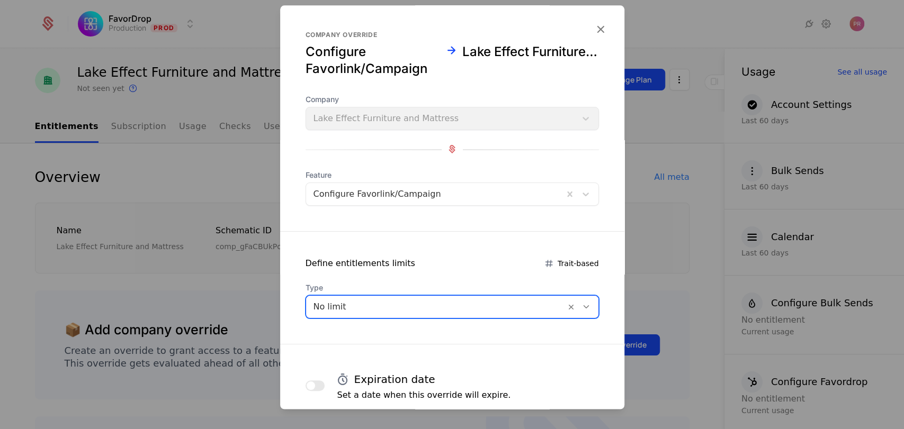
click at [462, 331] on form "Company override Configure Favorlink/Campaign Lake Effect Furniture and Mattres…" at bounding box center [452, 308] width 344 height 606
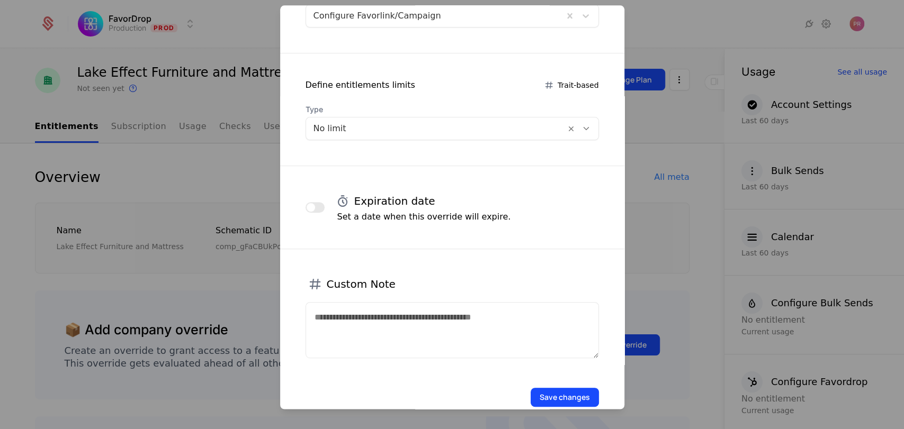
scroll to position [201, 0]
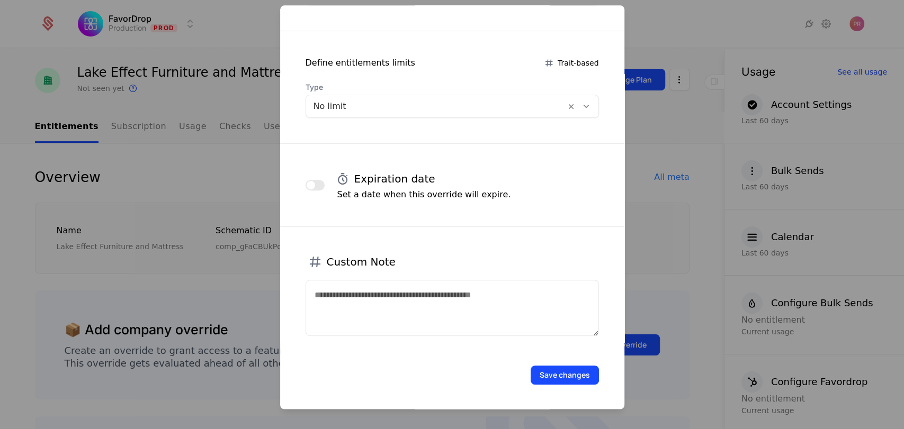
click at [441, 286] on textarea at bounding box center [451, 308] width 293 height 56
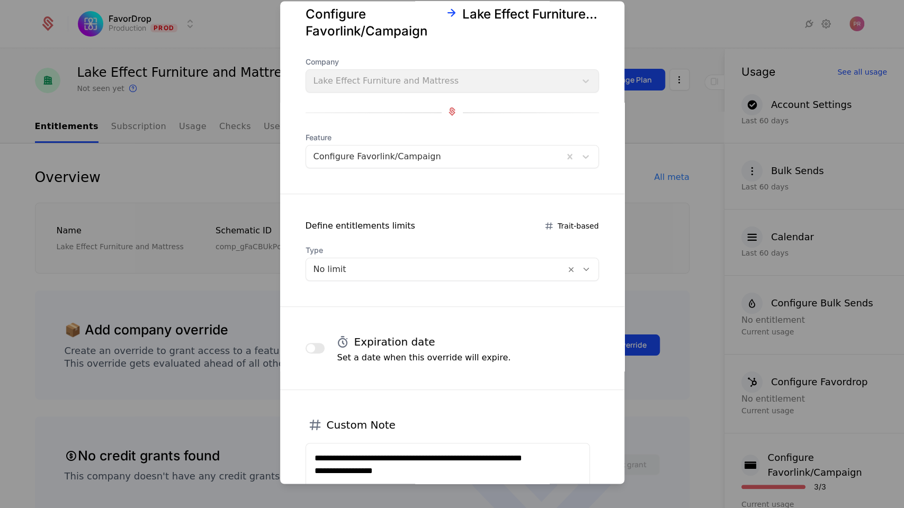
scroll to position [34, 0]
type textarea "**********"
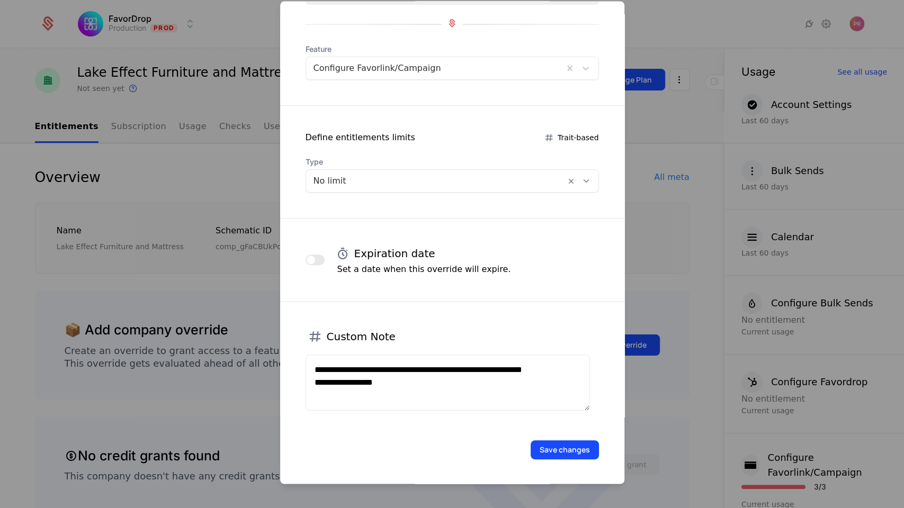
click at [548, 429] on button "Save changes" at bounding box center [564, 449] width 68 height 19
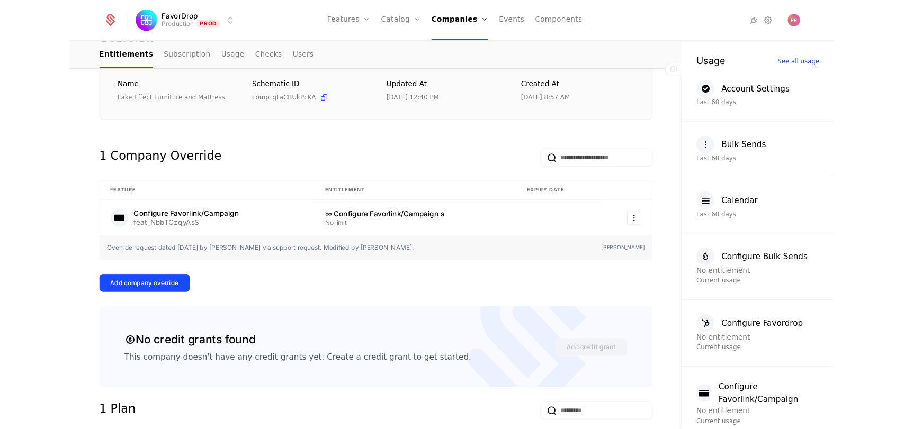
scroll to position [157, 0]
